Goal: Book appointment/travel/reservation

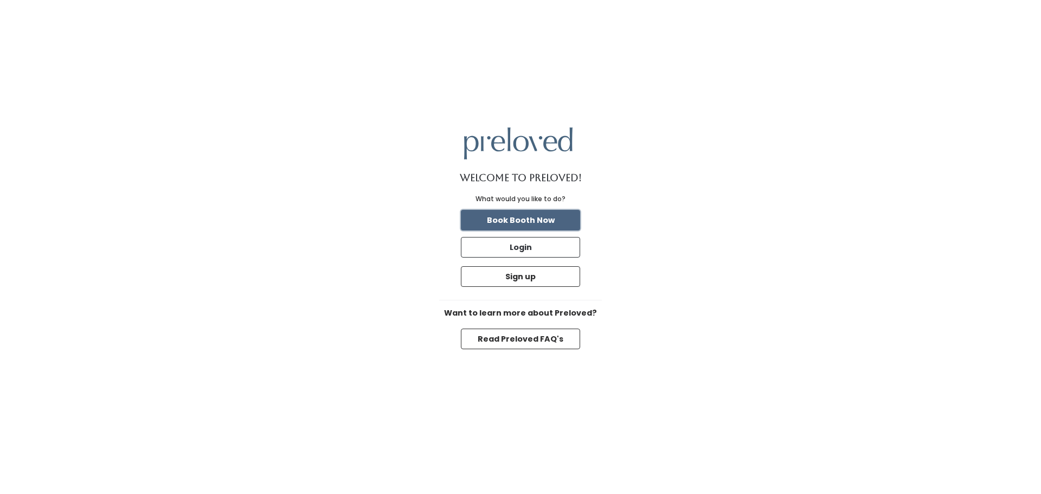
click at [517, 220] on button "Book Booth Now" at bounding box center [520, 220] width 119 height 21
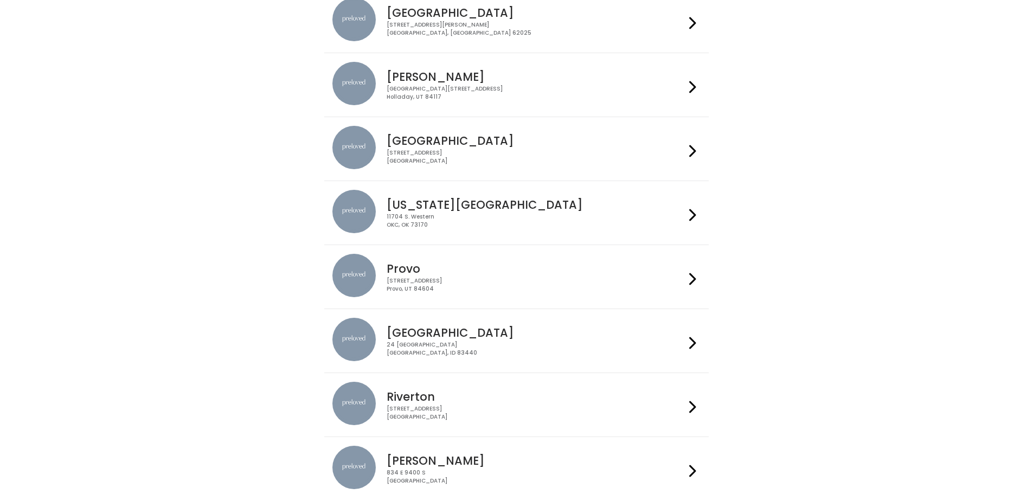
scroll to position [327, 0]
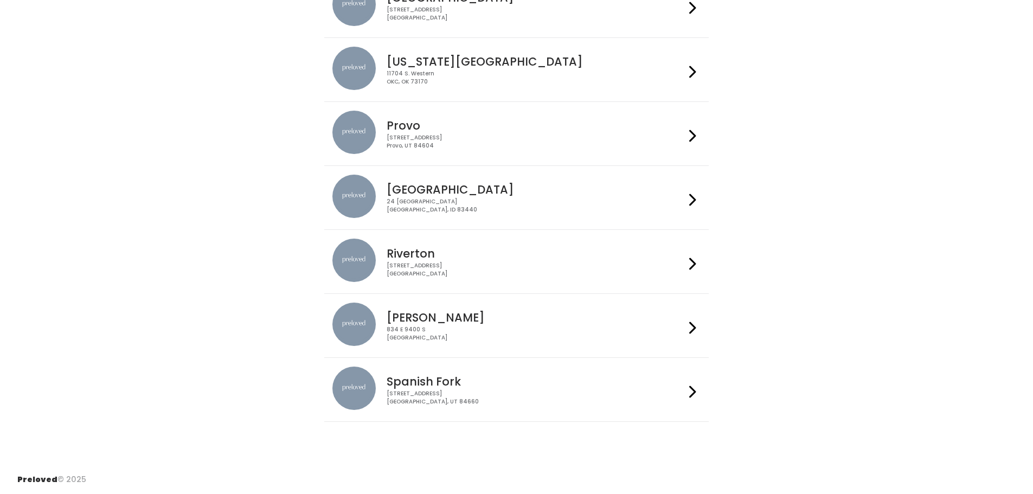
click at [481, 56] on h4 "[US_STATE][GEOGRAPHIC_DATA]" at bounding box center [535, 61] width 298 height 12
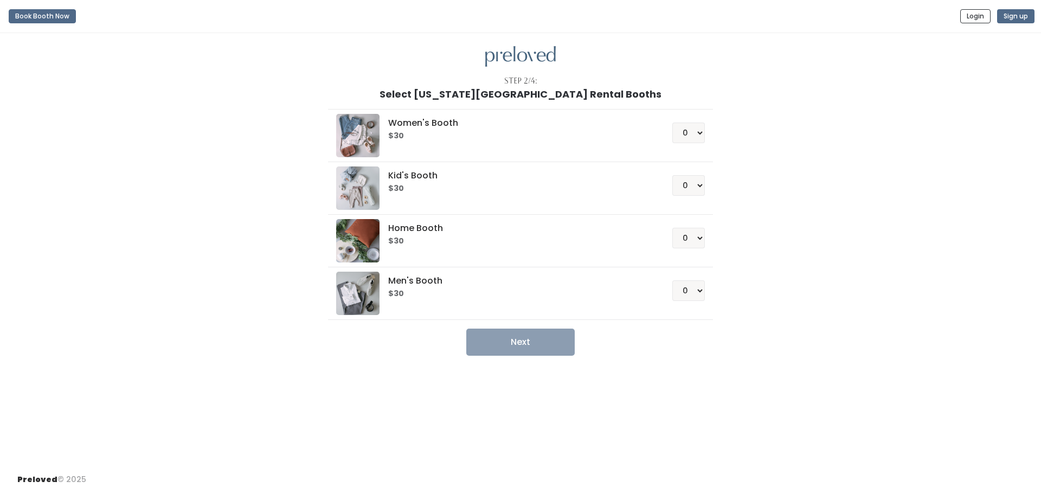
click at [690, 143] on div "Women's Booth $30 0 1 2 3 4" at bounding box center [520, 135] width 368 height 43
click at [694, 137] on select "0 1 2 3 4" at bounding box center [688, 132] width 33 height 21
select select "1"
click at [672, 122] on select "0 1 2 3 4" at bounding box center [688, 132] width 33 height 21
click at [510, 329] on ul "Women's Booth $30 0 1 2 3 4 Kid's Booth $30 0 1 2 3 4" at bounding box center [520, 228] width 384 height 256
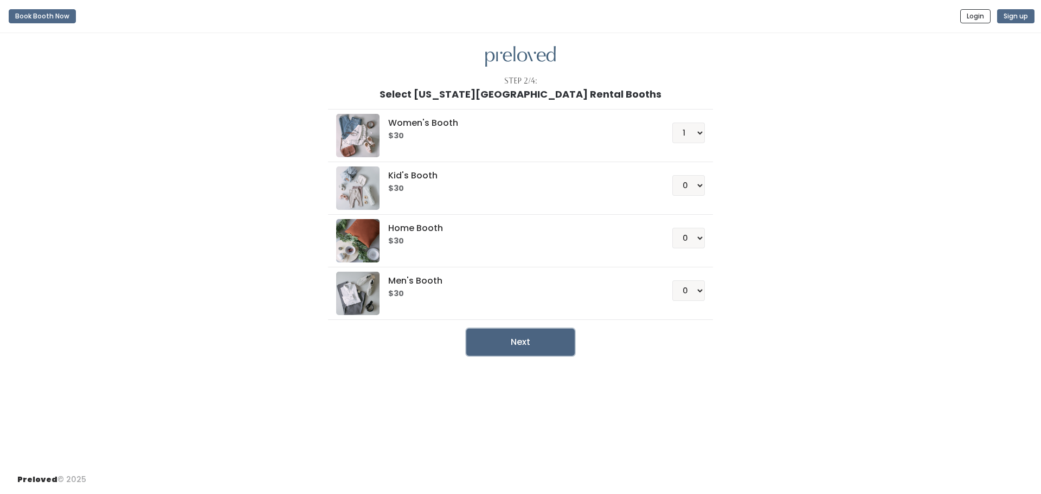
click at [512, 328] on button "Next" at bounding box center [520, 341] width 108 height 27
